Goal: Task Accomplishment & Management: Manage account settings

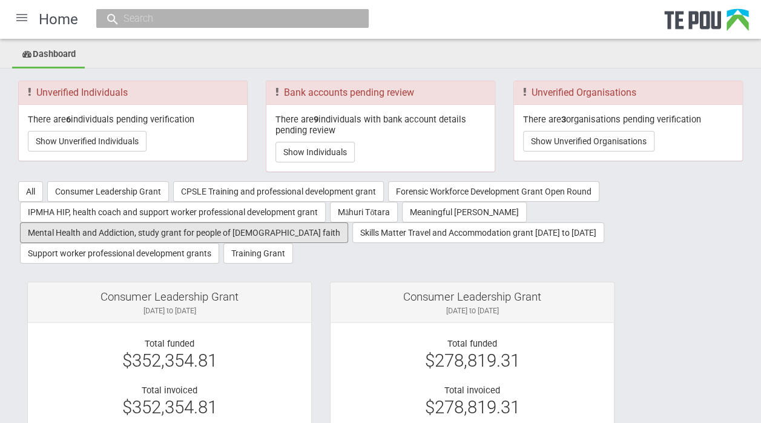
click at [214, 225] on button "Mental Health and Addiction, study grant for people of [DEMOGRAPHIC_DATA] faith" at bounding box center [184, 232] width 328 height 21
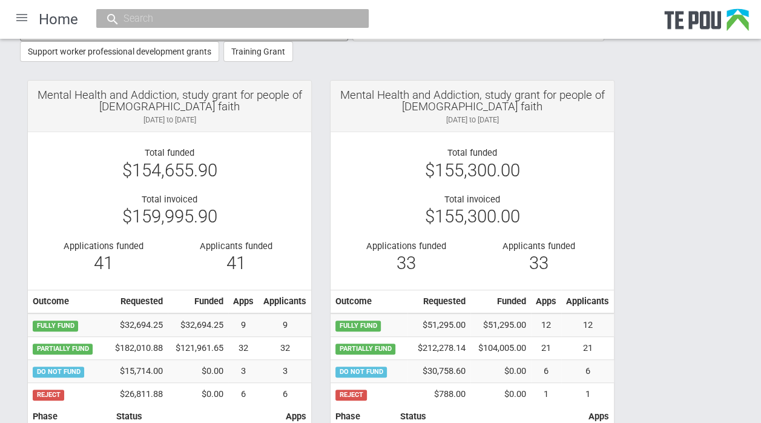
scroll to position [202, 0]
click at [259, 183] on div "Total funded $154,655.90 Total invoiced $159,995.90 Applications funded 41 Appl…" at bounding box center [169, 207] width 265 height 121
click at [19, 12] on div at bounding box center [21, 17] width 29 height 29
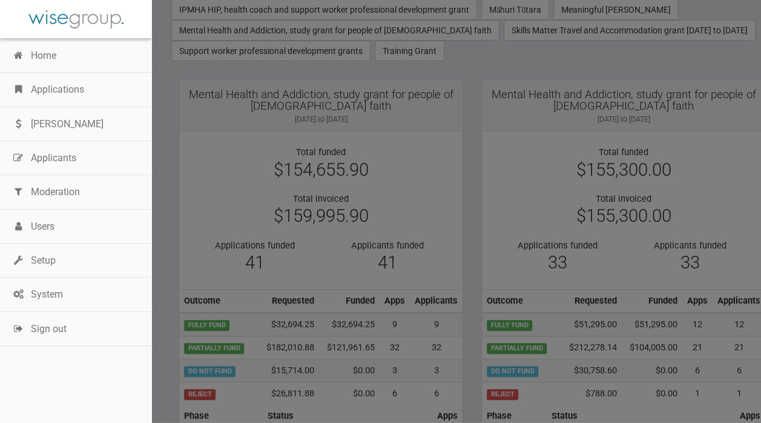
click at [50, 87] on link "Applications" at bounding box center [75, 90] width 151 height 34
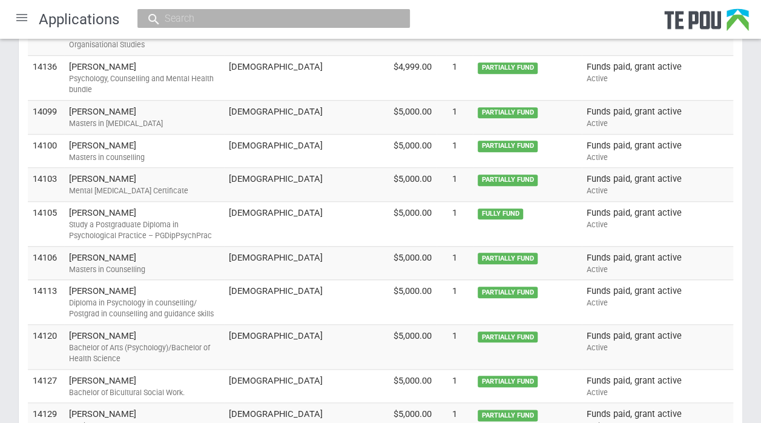
scroll to position [475, 0]
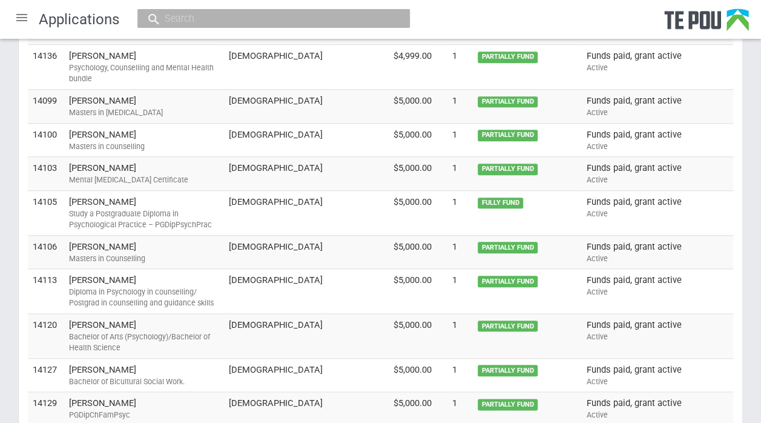
click at [121, 269] on td "mahad yusuf Diploma in Psychology in counselling/ Postgrad in counselling and g…" at bounding box center [144, 291] width 160 height 45
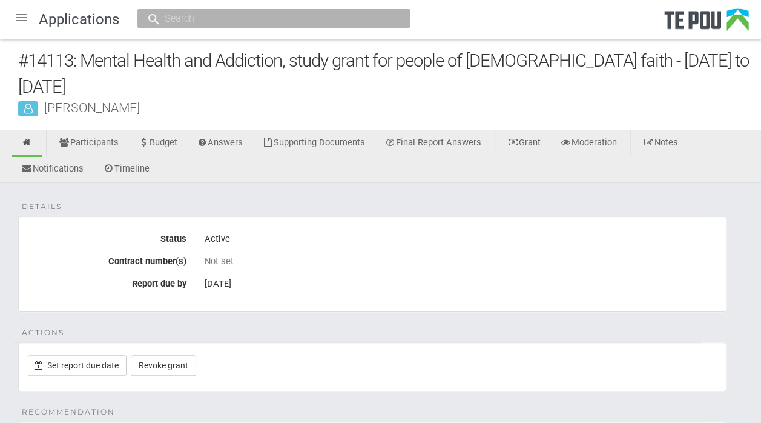
click at [166, 81] on div "#14113: Mental Health and Addiction, study grant for people of Muslim faith - 3…" at bounding box center [389, 73] width 743 height 51
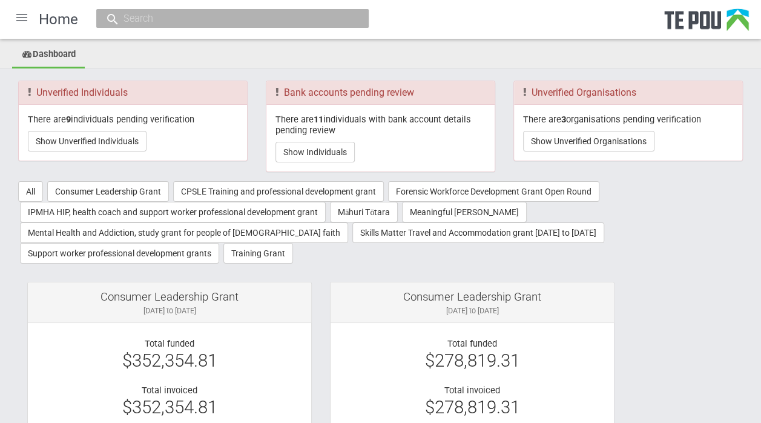
click at [27, 21] on div at bounding box center [21, 17] width 29 height 29
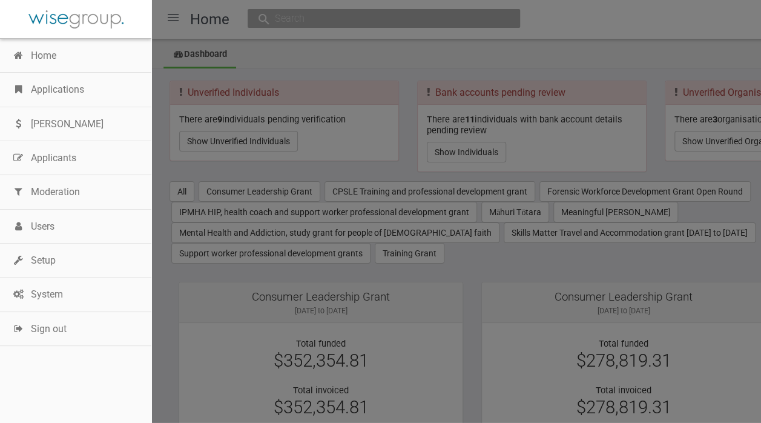
click at [45, 81] on link "Applications" at bounding box center [75, 90] width 151 height 34
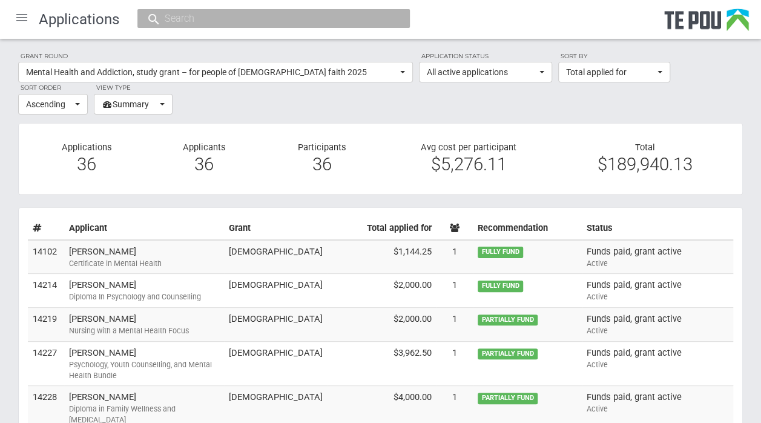
click at [173, 19] on input "text" at bounding box center [267, 18] width 213 height 13
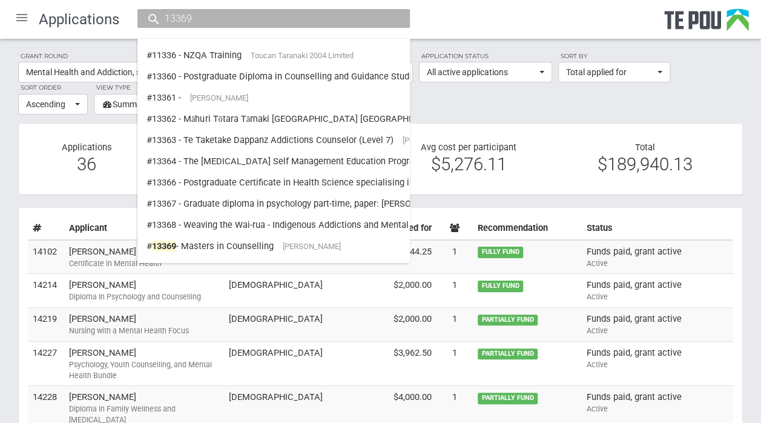
type input "13369"
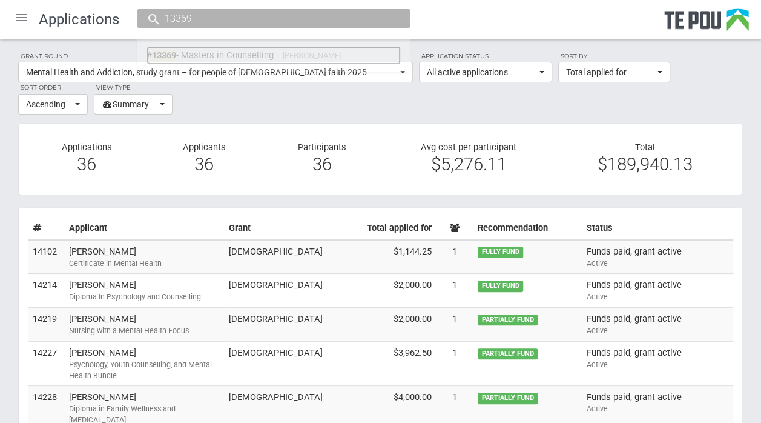
click at [230, 51] on link "# 13369 - Masters in Counselling Mareena Ilyas" at bounding box center [274, 55] width 254 height 19
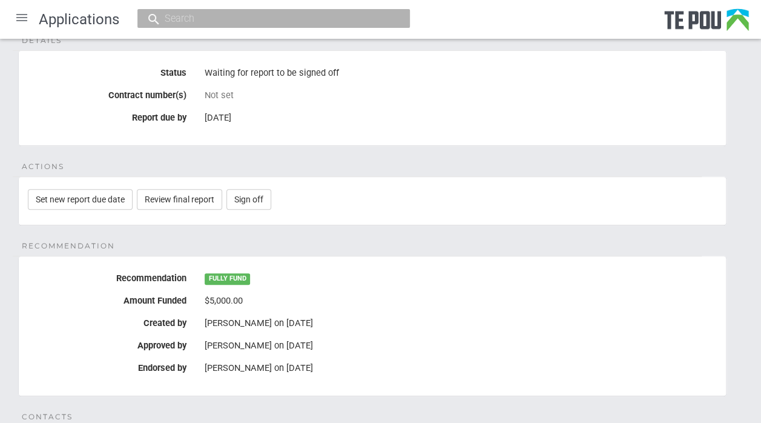
scroll to position [165, 0]
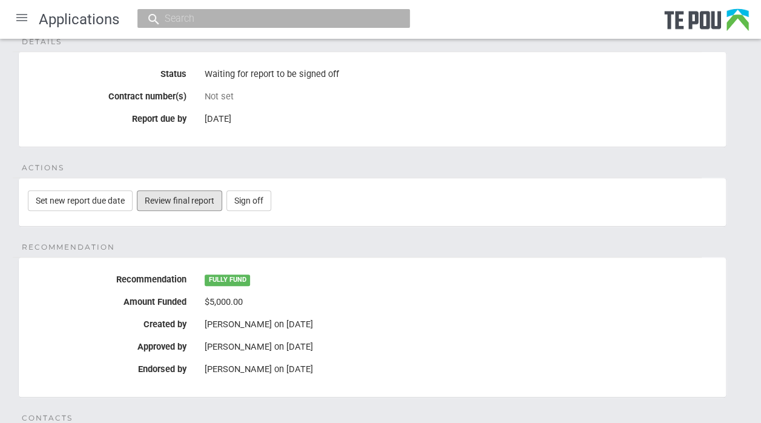
click at [179, 206] on link "Review final report" at bounding box center [179, 200] width 85 height 21
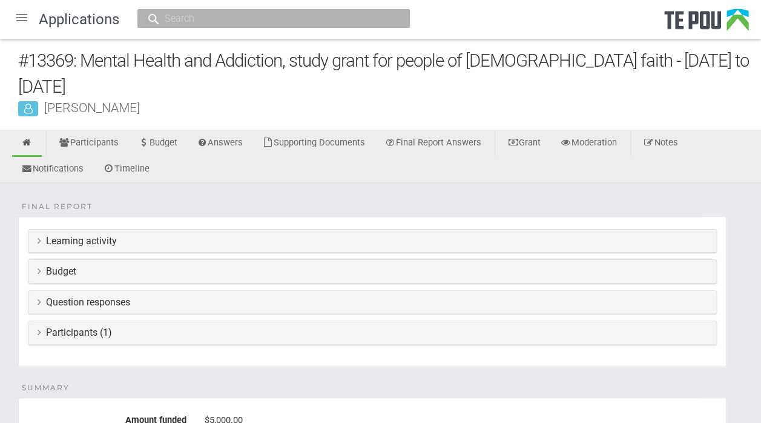
click at [38, 240] on icon at bounding box center [40, 241] width 4 height 10
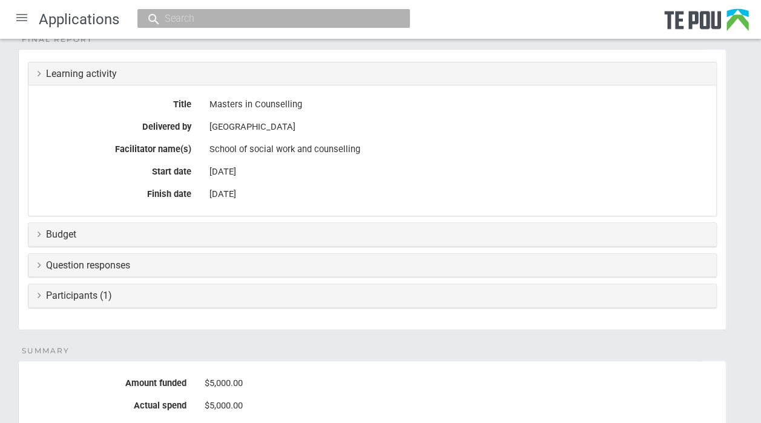
scroll to position [171, 0]
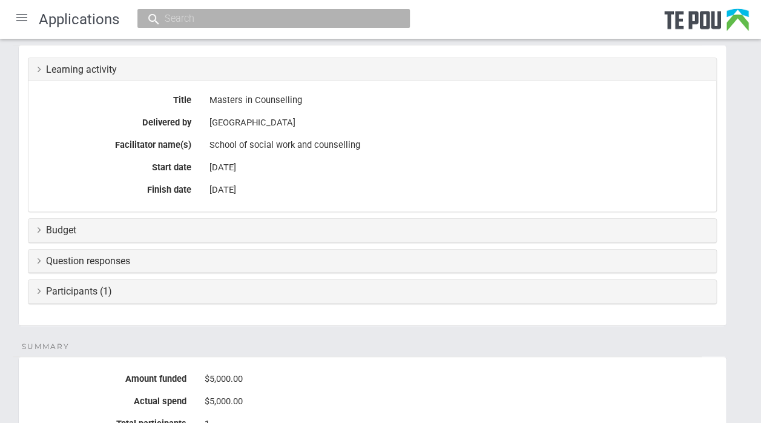
click at [38, 230] on icon at bounding box center [40, 230] width 4 height 10
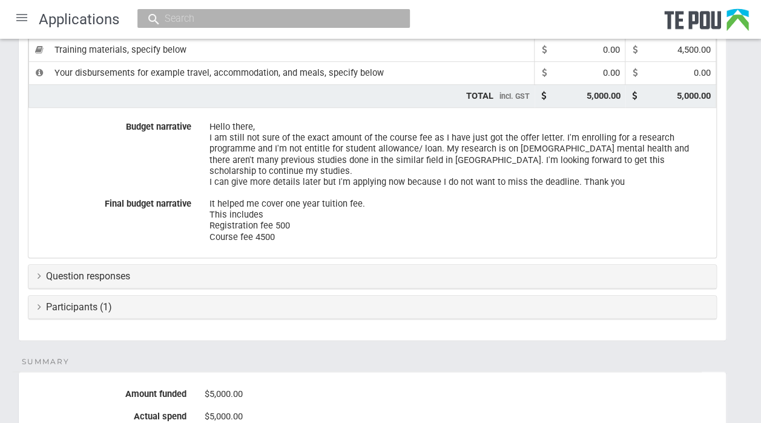
scroll to position [421, 0]
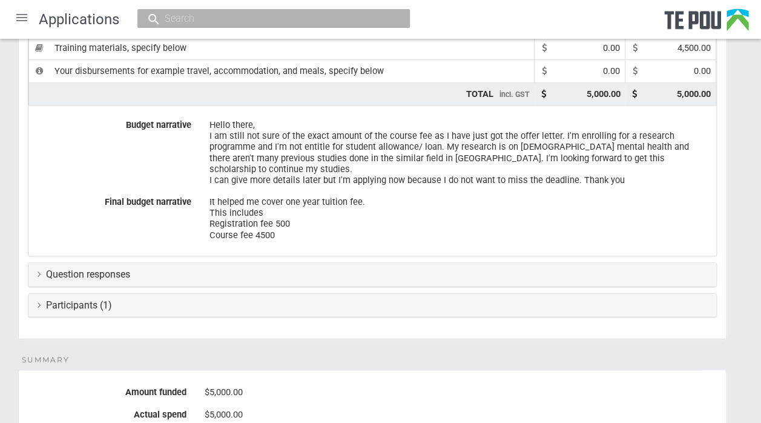
click at [36, 263] on div "Question responses" at bounding box center [372, 275] width 688 height 24
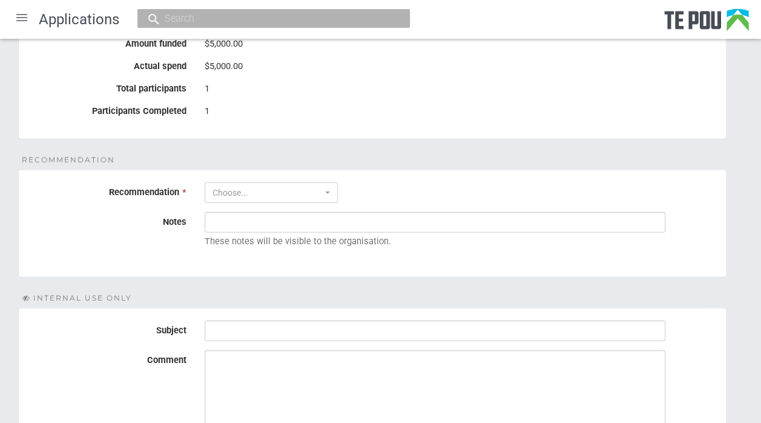
scroll to position [1591, 0]
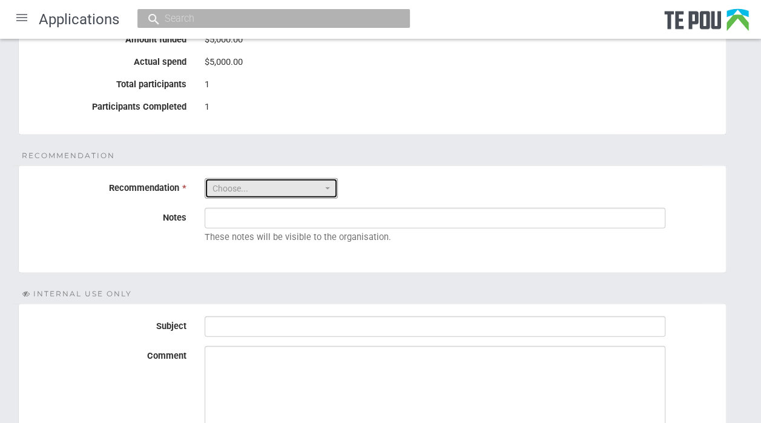
click at [330, 178] on button "Choose..." at bounding box center [271, 188] width 133 height 21
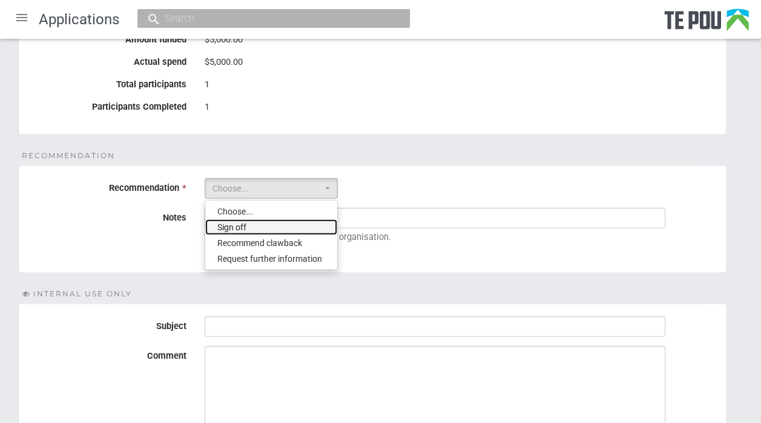
click at [280, 219] on link "Sign off" at bounding box center [271, 227] width 132 height 16
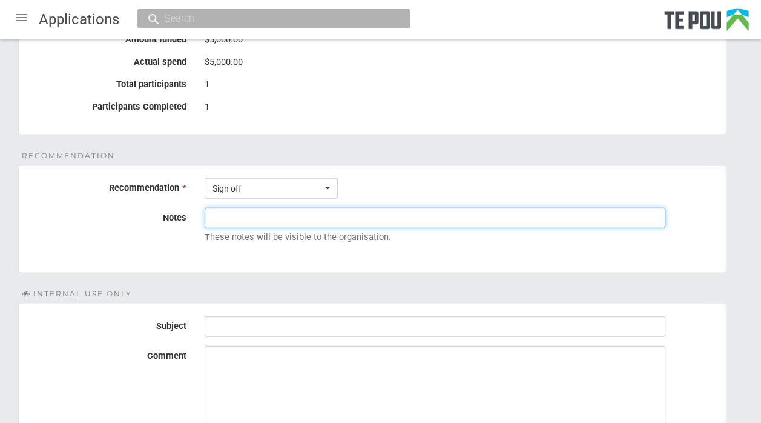
click at [270, 208] on input "Notes" at bounding box center [435, 218] width 461 height 21
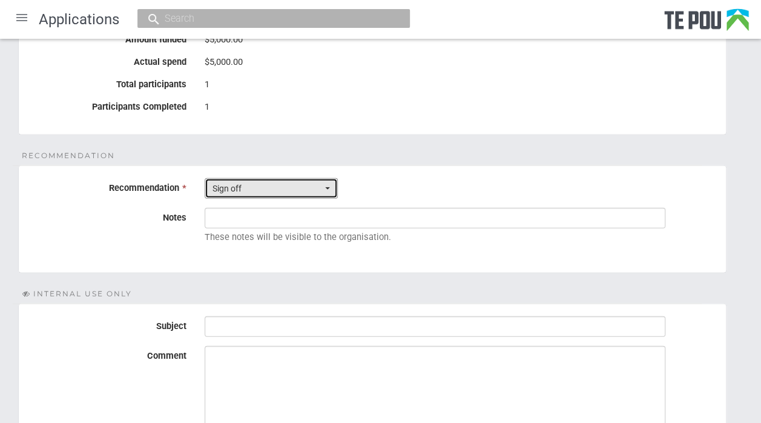
click at [328, 187] on span "button" at bounding box center [327, 188] width 5 height 2
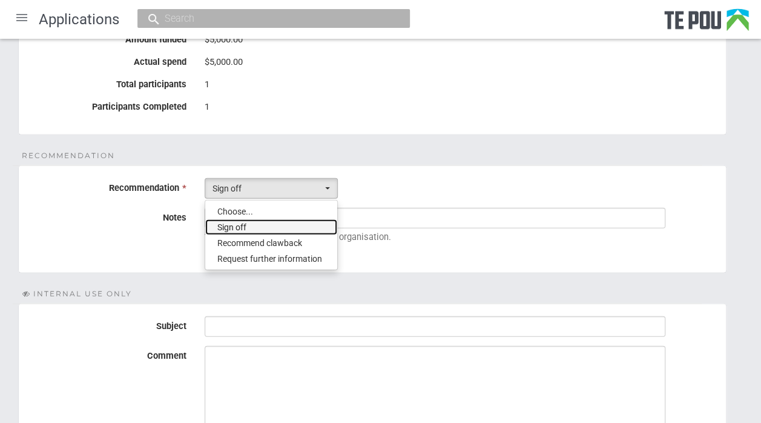
click at [250, 219] on link "Sign off" at bounding box center [271, 227] width 132 height 16
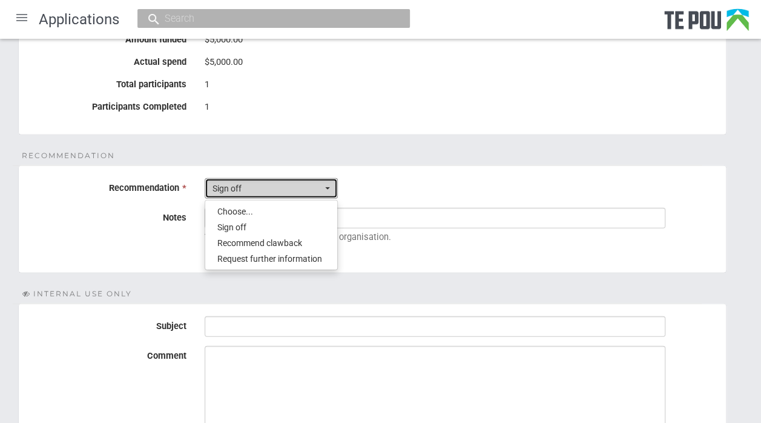
select select "1"
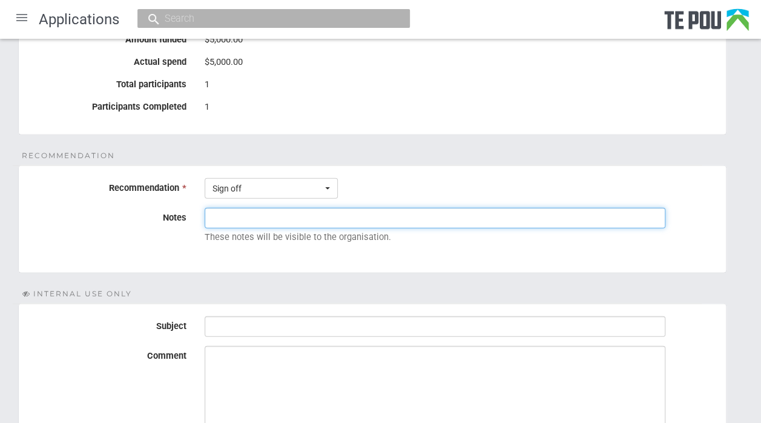
click at [245, 208] on input "Notes" at bounding box center [435, 218] width 461 height 21
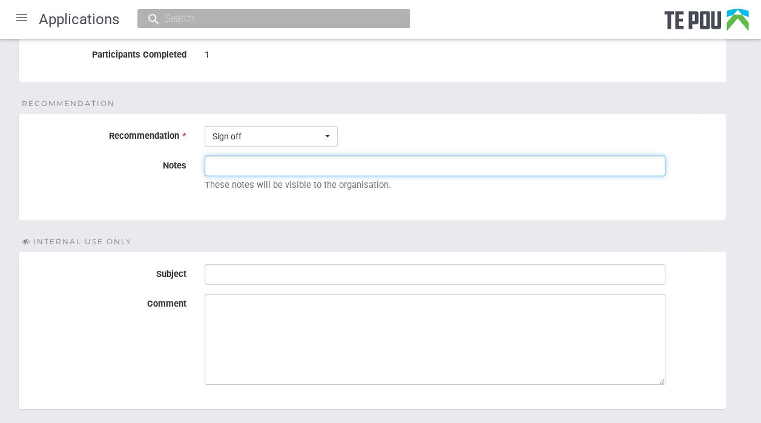
scroll to position [1636, 0]
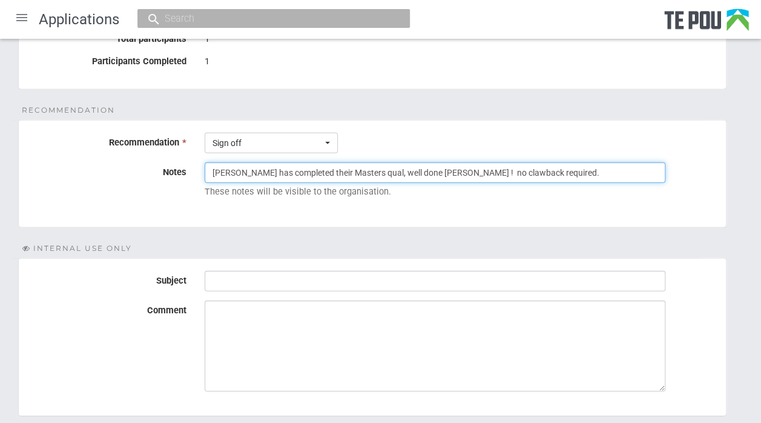
type input "Mareena has completed their Masters qual, well done Mareena ! no clawback requi…"
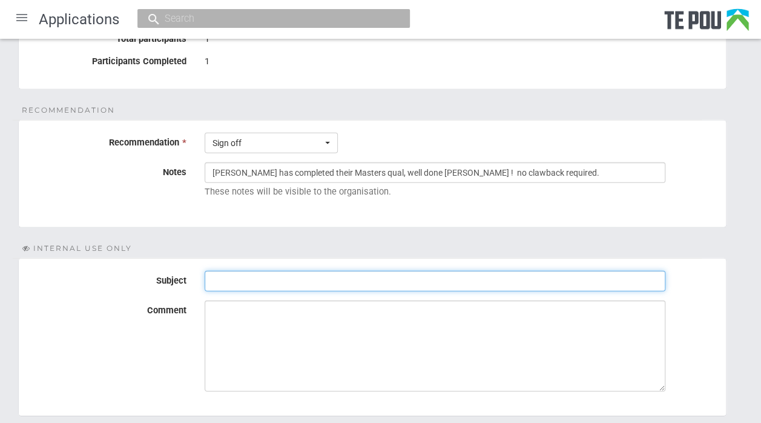
click at [236, 271] on input "Subject" at bounding box center [435, 281] width 461 height 21
type input "Sign off final report"
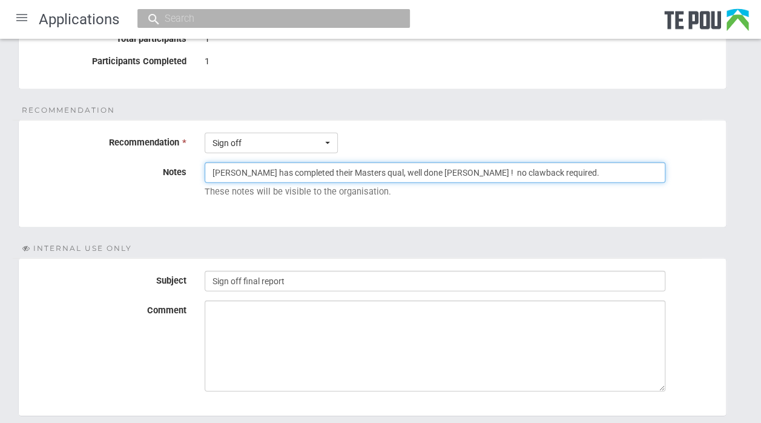
drag, startPoint x: 544, startPoint y: 152, endPoint x: 198, endPoint y: 148, distance: 345.9
click at [198, 162] on div "Mareena has completed their Masters qual, well done Mareena ! no clawback requi…" at bounding box center [461, 182] width 531 height 41
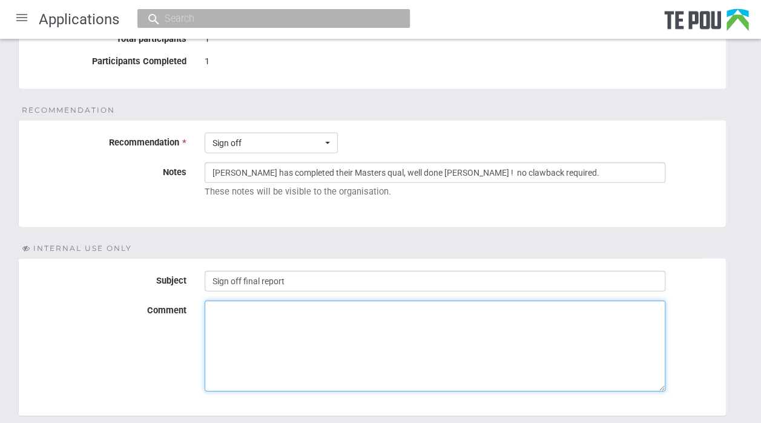
click at [222, 300] on textarea "Comment" at bounding box center [435, 345] width 461 height 91
paste textarea "Mareena has completed their Masters qual, well done Mareena ! no clawback requi…"
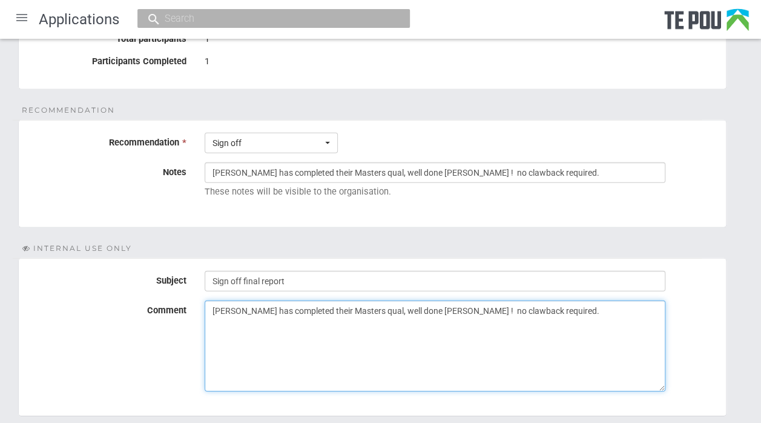
scroll to position [1701, 0]
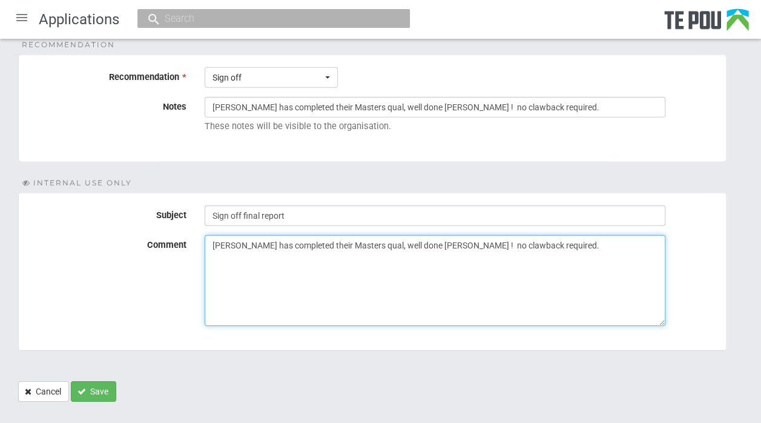
type textarea "Mareena has completed their Masters qual, well done Mareena ! no clawback requi…"
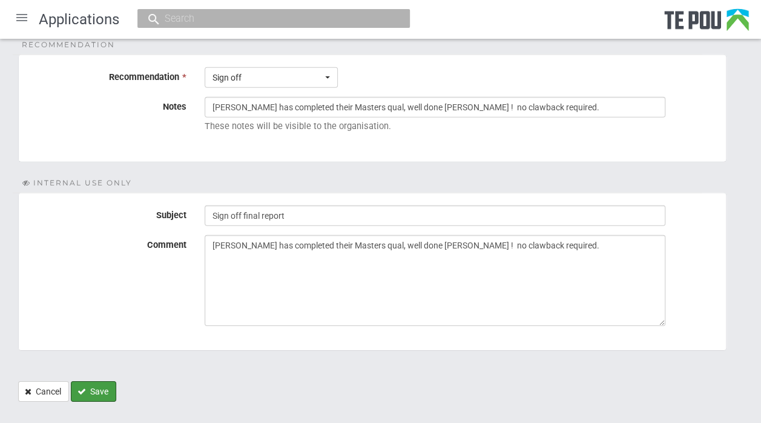
click at [93, 381] on button "Save" at bounding box center [93, 391] width 45 height 21
